Goal: Task Accomplishment & Management: Use online tool/utility

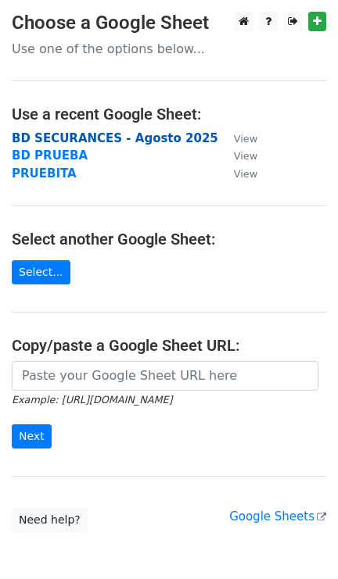
click at [95, 139] on strong "BD SECURANCES - Agosto 2025" at bounding box center [115, 138] width 206 height 14
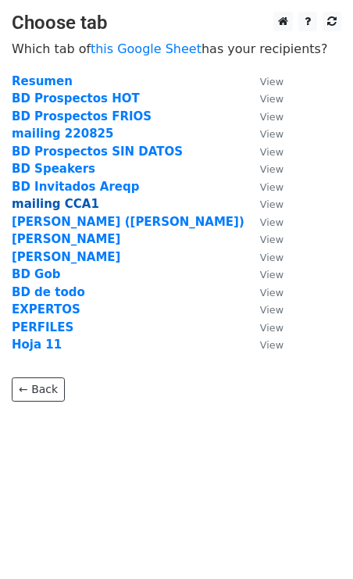
click at [56, 199] on strong "mailing CCA1" at bounding box center [56, 204] width 88 height 14
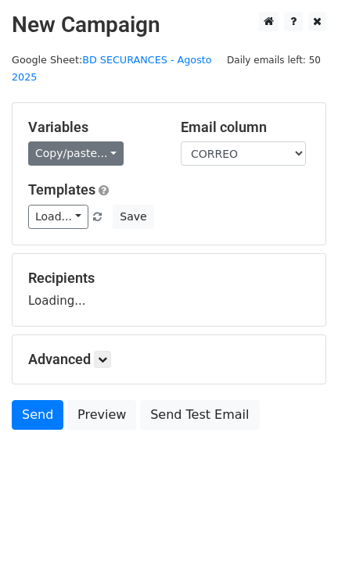
click at [82, 142] on link "Copy/paste..." at bounding box center [75, 154] width 95 height 24
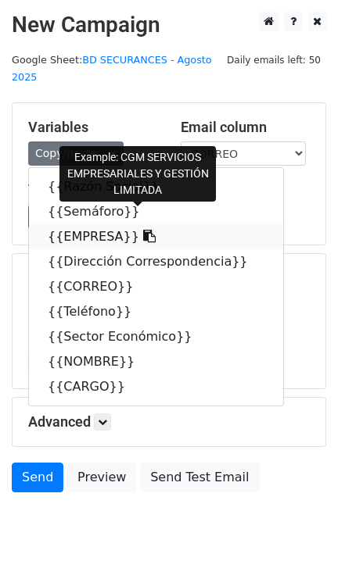
click at [86, 224] on link "{{EMPRESA}}" at bounding box center [156, 236] width 254 height 25
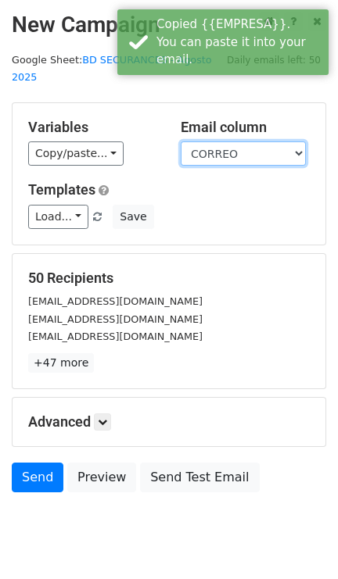
click at [225, 142] on select "Razón Social Semáforo EMPRESA Dirección Correspondencia CORREO Teléfono Sector …" at bounding box center [243, 154] width 125 height 24
click at [181, 142] on select "Razón Social Semáforo EMPRESA Dirección Correspondencia CORREO Teléfono Sector …" at bounding box center [243, 154] width 125 height 24
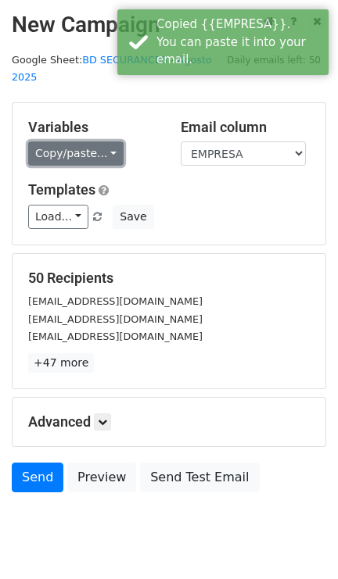
click at [88, 142] on link "Copy/paste..." at bounding box center [75, 154] width 95 height 24
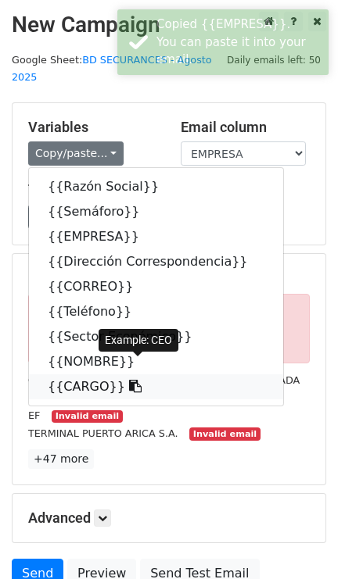
click at [81, 374] on link "{{CARGO}}" at bounding box center [156, 386] width 254 height 25
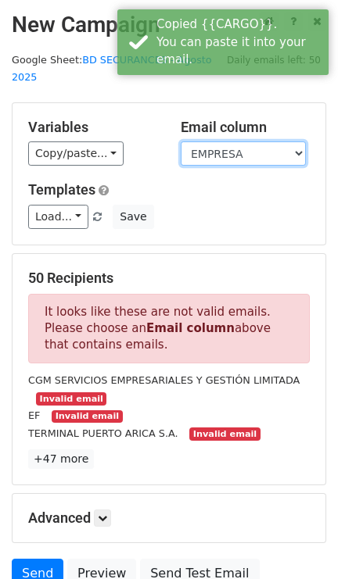
click at [220, 142] on select "Razón Social Semáforo EMPRESA Dirección Correspondencia CORREO Teléfono Sector …" at bounding box center [243, 154] width 125 height 24
click at [181, 142] on select "Razón Social Semáforo EMPRESA Dirección Correspondencia CORREO Teléfono Sector …" at bounding box center [243, 154] width 125 height 24
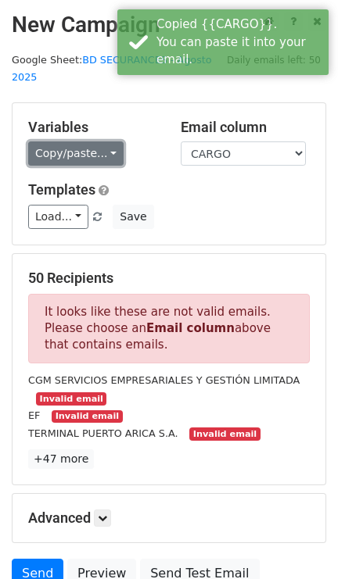
click at [85, 142] on link "Copy/paste..." at bounding box center [75, 154] width 95 height 24
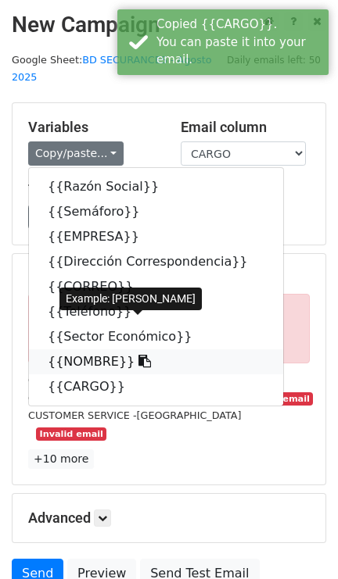
click at [84, 349] on link "{{NOMBRE}}" at bounding box center [156, 361] width 254 height 25
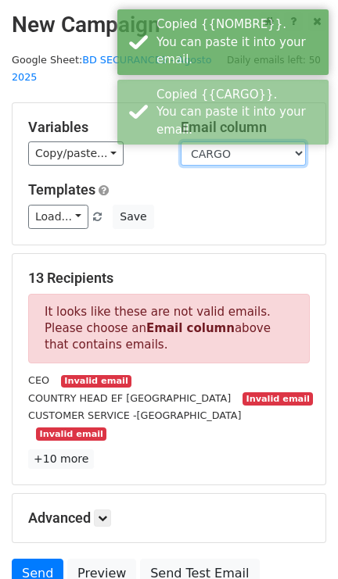
click at [219, 142] on select "Razón Social Semáforo EMPRESA Dirección Correspondencia CORREO Teléfono Sector …" at bounding box center [243, 154] width 125 height 24
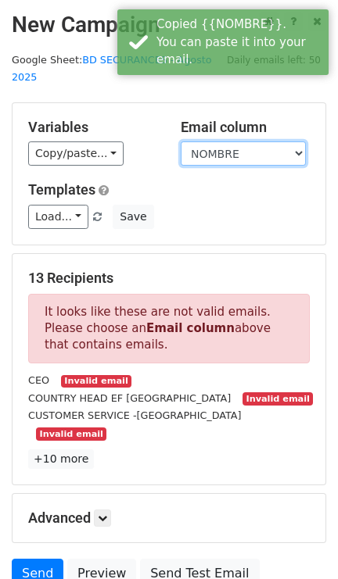
click at [181, 142] on select "Razón Social Semáforo EMPRESA Dirección Correspondencia CORREO Teléfono Sector …" at bounding box center [243, 154] width 125 height 24
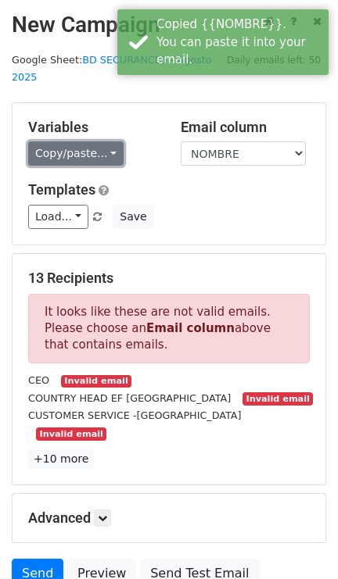
click at [75, 142] on link "Copy/paste..." at bounding box center [75, 154] width 95 height 24
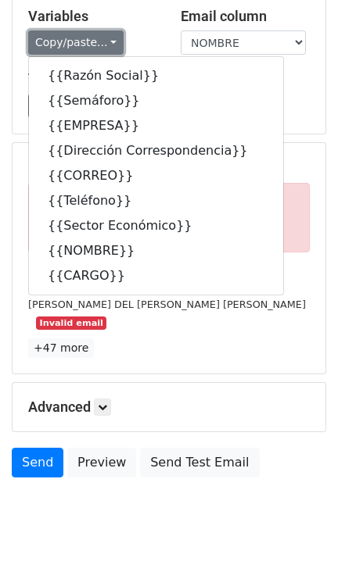
scroll to position [113, 0]
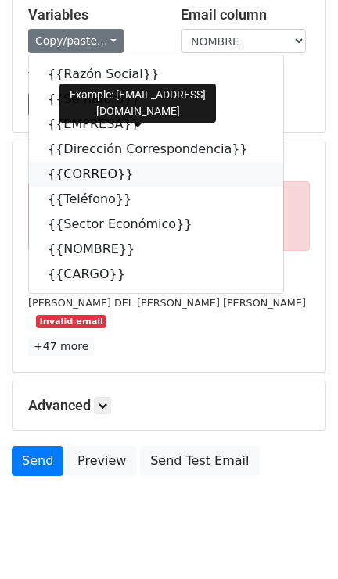
click at [70, 163] on link "{{CORREO}}" at bounding box center [156, 174] width 254 height 25
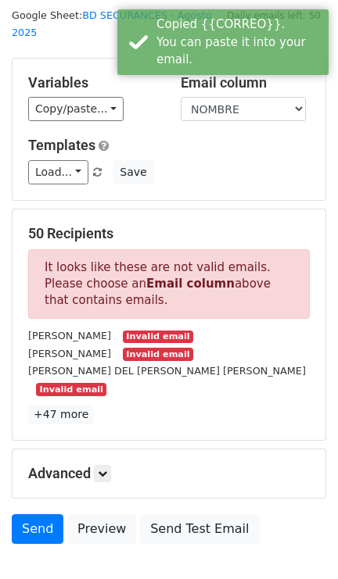
scroll to position [8, 0]
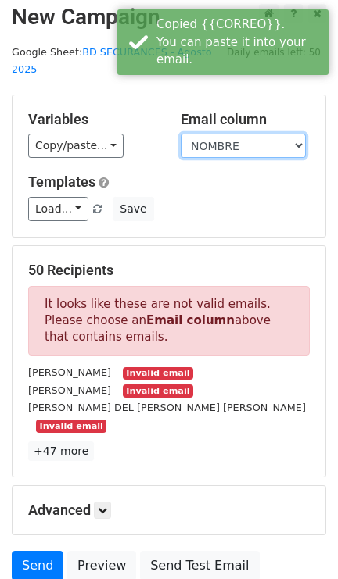
click at [230, 134] on select "Razón Social Semáforo EMPRESA Dirección Correspondencia CORREO Teléfono Sector …" at bounding box center [243, 146] width 125 height 24
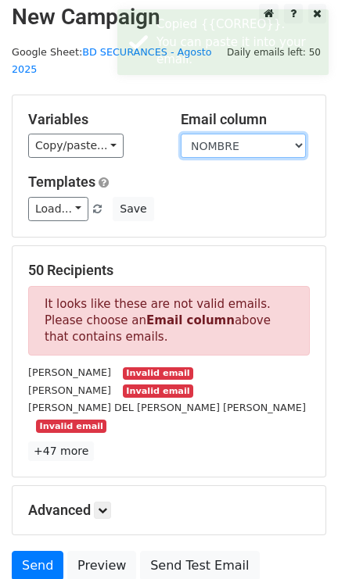
select select "CORREO"
click at [181, 134] on select "Razón Social Semáforo EMPRESA Dirección Correspondencia CORREO Teléfono Sector …" at bounding box center [243, 146] width 125 height 24
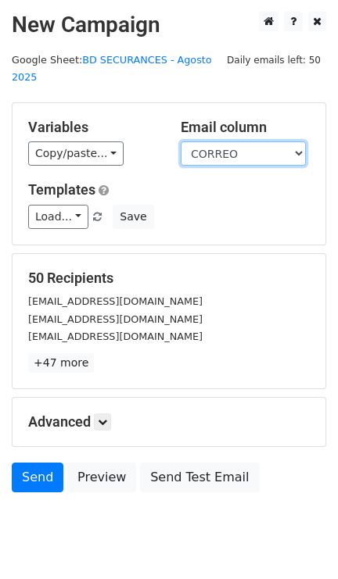
scroll to position [32, 0]
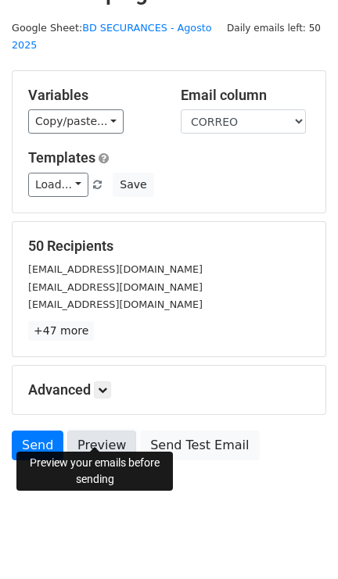
click at [105, 433] on link "Preview" at bounding box center [101, 446] width 69 height 30
click at [107, 442] on link "Preview" at bounding box center [101, 446] width 69 height 30
click at [91, 431] on link "Preview" at bounding box center [101, 446] width 69 height 30
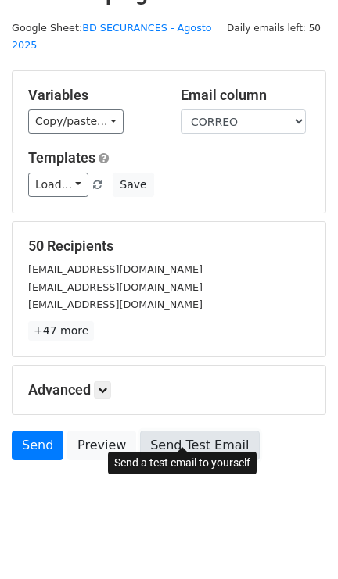
click at [174, 431] on link "Send Test Email" at bounding box center [199, 446] width 119 height 30
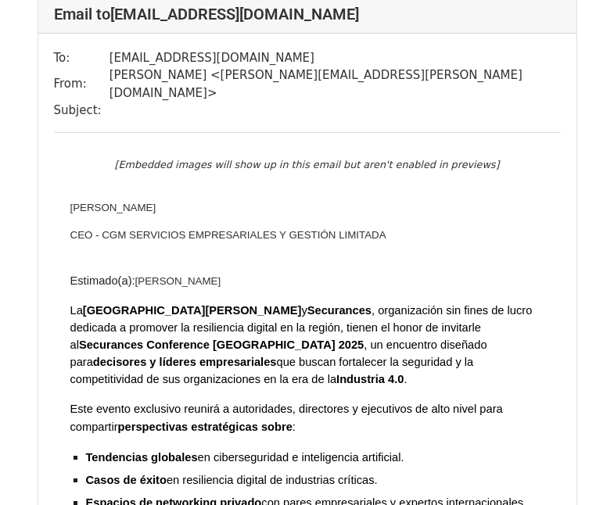
scroll to position [78, 0]
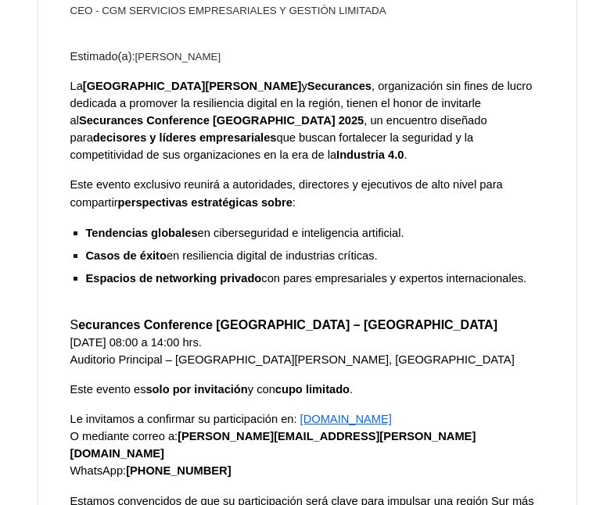
scroll to position [469, 0]
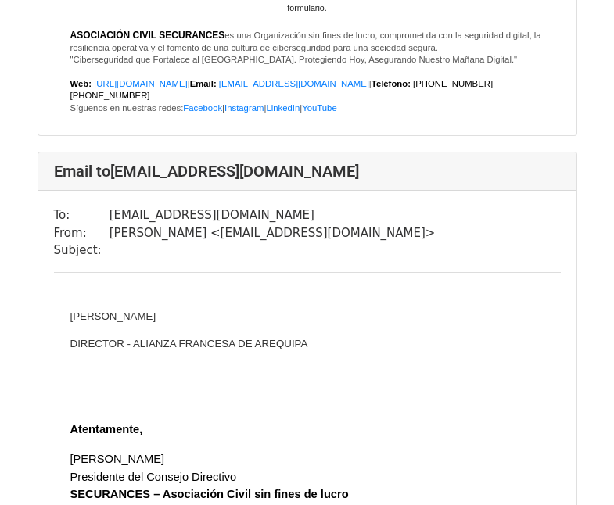
scroll to position [1798, 0]
